Goal: Information Seeking & Learning: Learn about a topic

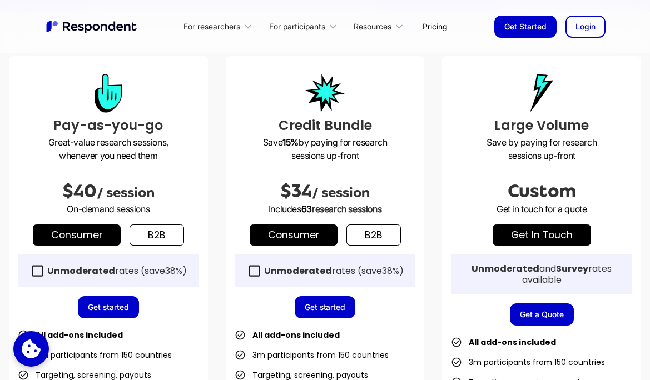
scroll to position [294, 0]
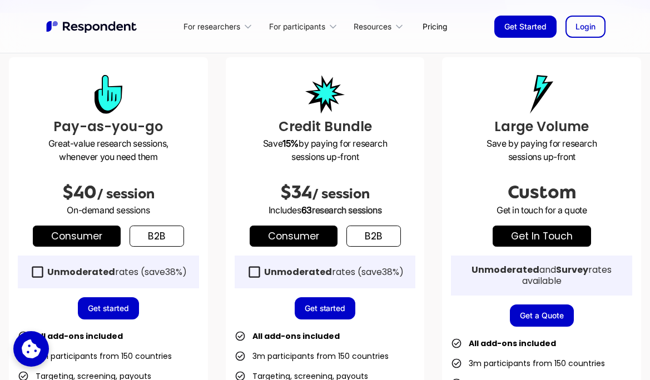
click at [255, 270] on icon at bounding box center [254, 272] width 15 height 15
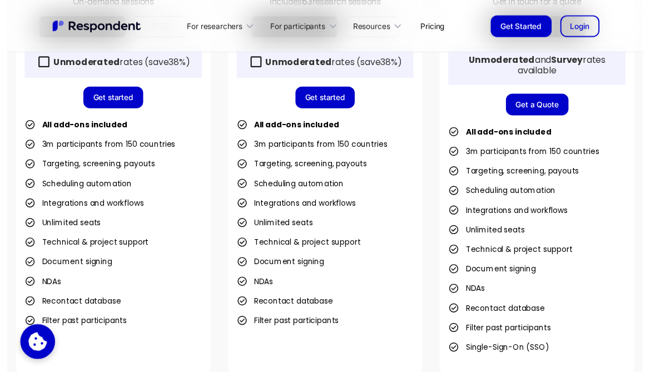
scroll to position [500, 0]
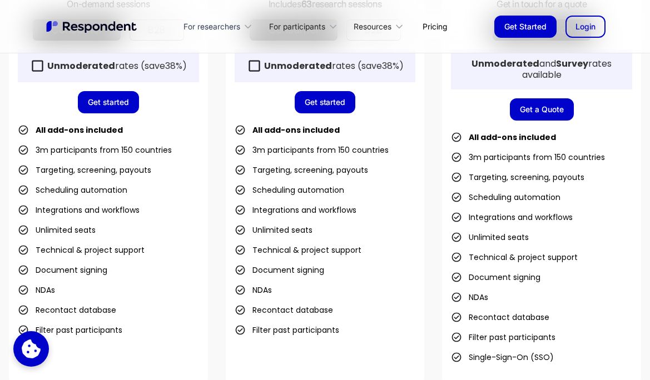
click at [231, 29] on div "For researchers" at bounding box center [211, 26] width 57 height 11
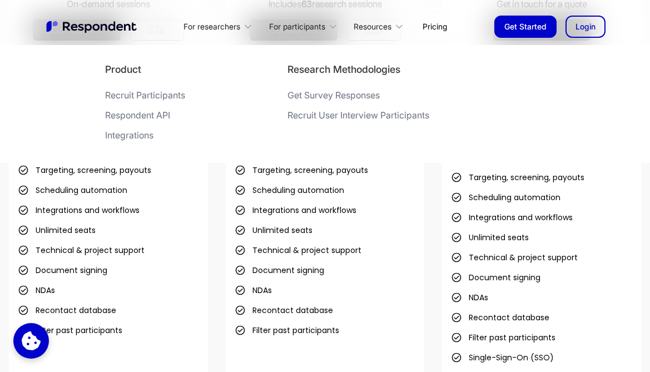
click at [156, 116] on div "Respondent API" at bounding box center [137, 115] width 65 height 11
click at [443, 30] on link "Pricing" at bounding box center [435, 26] width 42 height 26
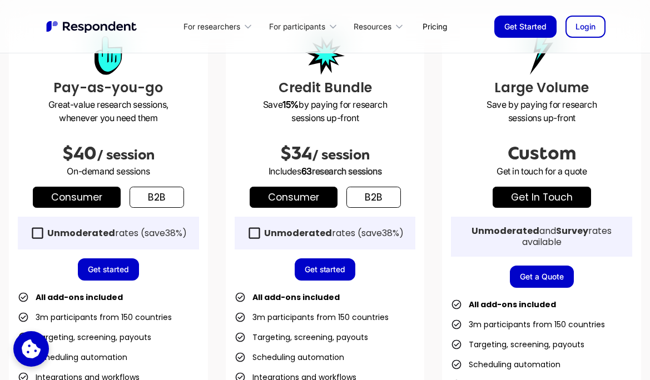
scroll to position [331, 0]
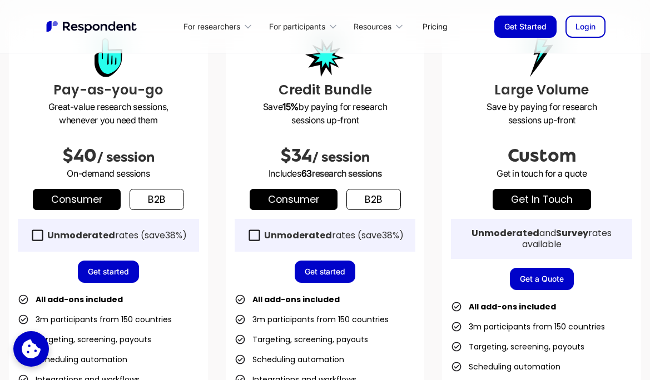
click at [158, 201] on link "b2b" at bounding box center [157, 199] width 54 height 21
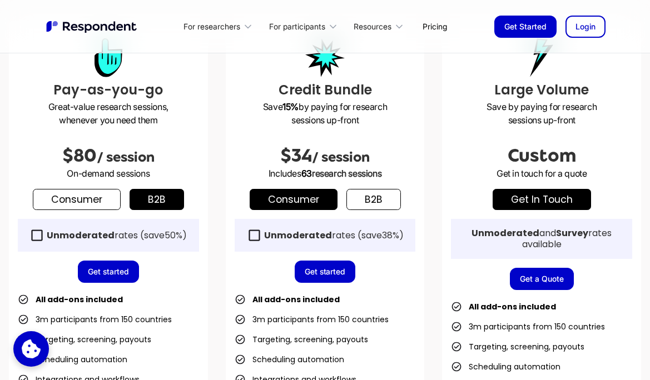
click at [359, 201] on link "b2b" at bounding box center [373, 199] width 54 height 21
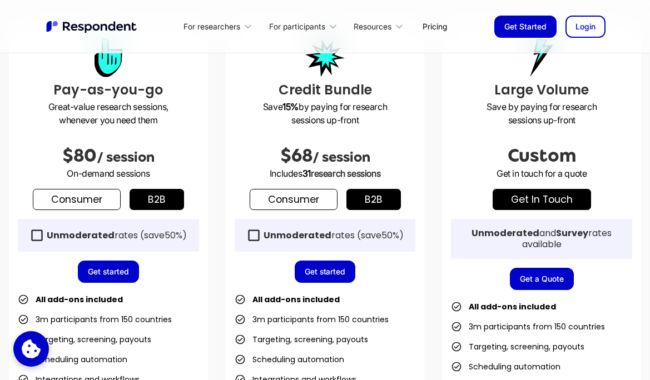
click at [249, 237] on icon at bounding box center [253, 235] width 15 height 15
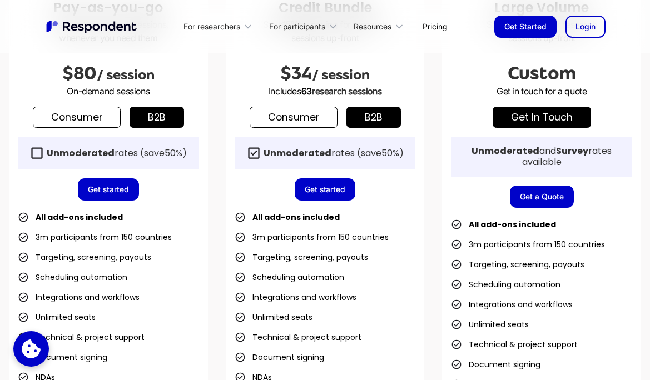
scroll to position [414, 0]
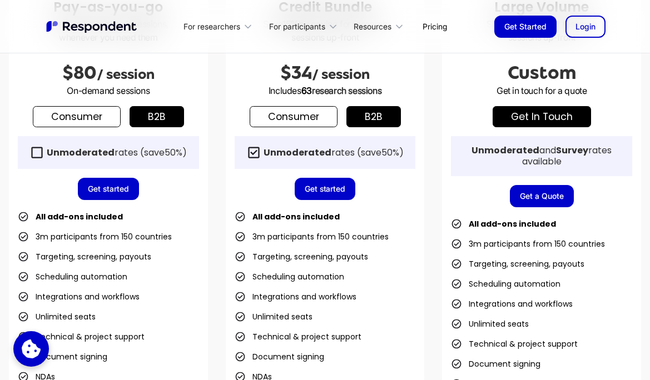
click at [142, 155] on div "Unmoderated rates (save 50% )" at bounding box center [117, 152] width 140 height 11
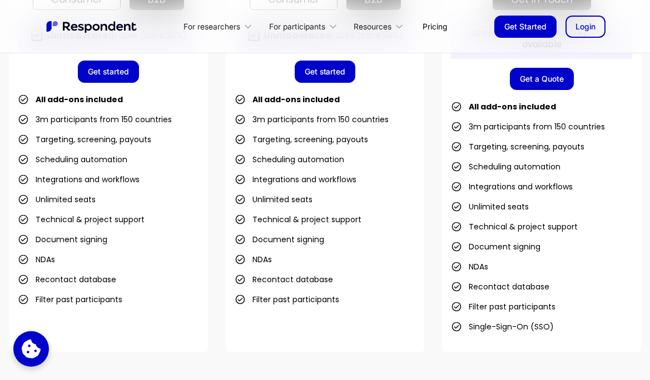
scroll to position [506, 0]
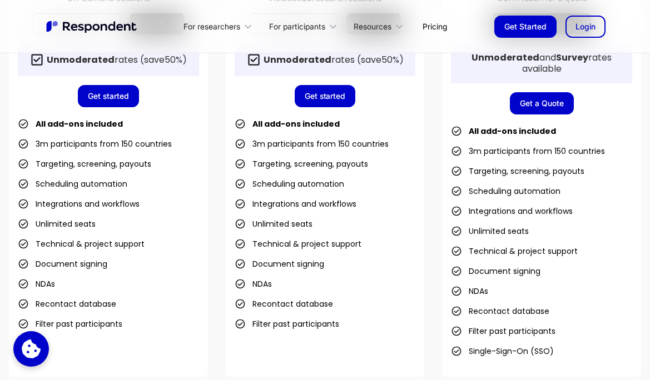
click at [531, 31] on link "Get Started" at bounding box center [525, 27] width 62 height 22
